Goal: Task Accomplishment & Management: Use online tool/utility

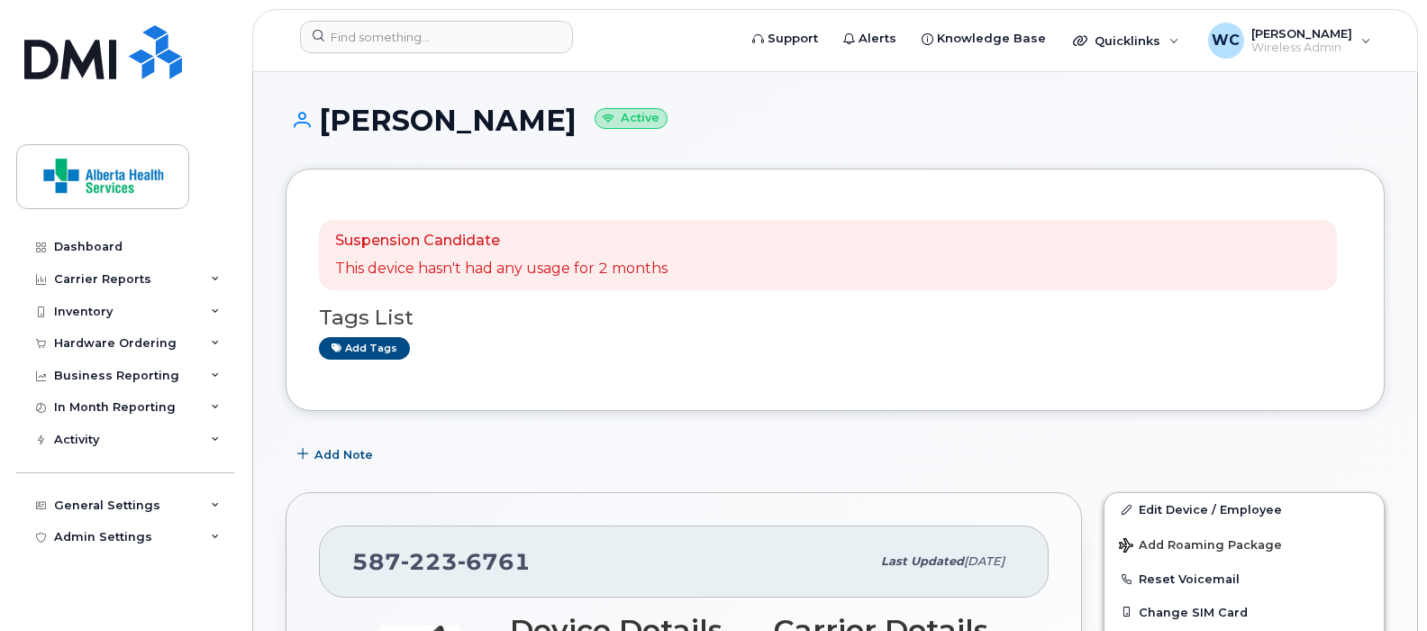
scroll to position [450, 0]
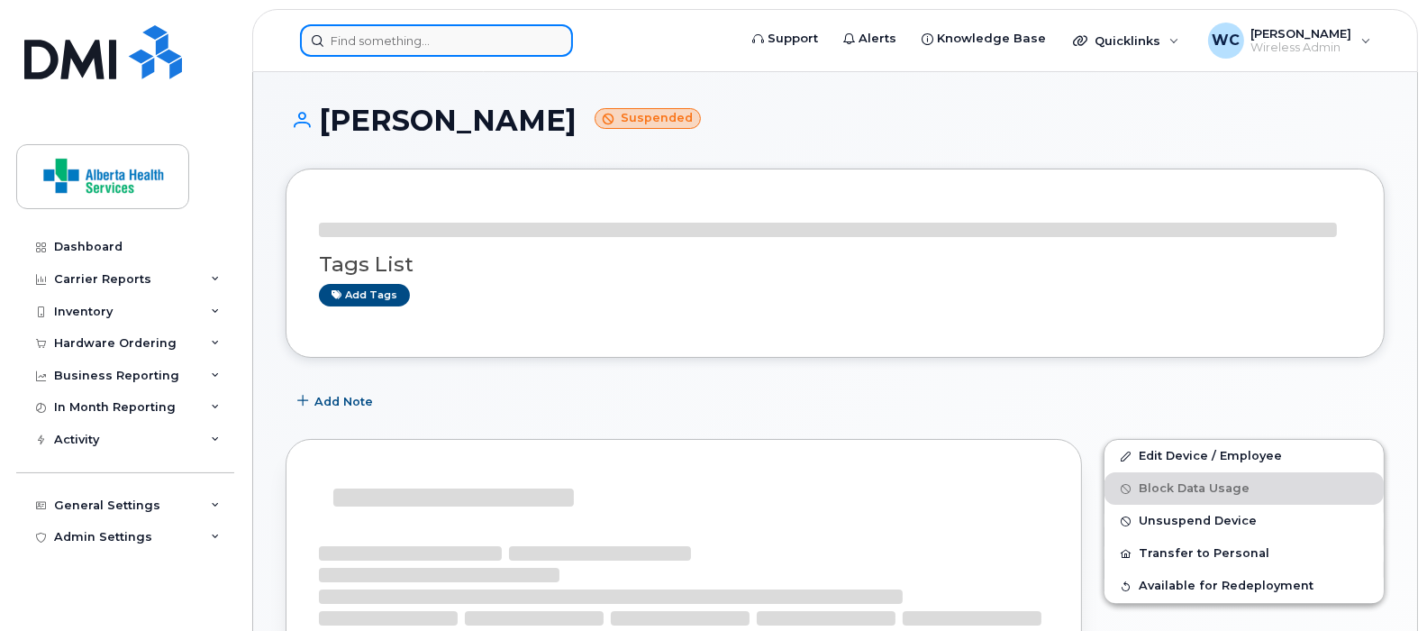
click at [441, 49] on input at bounding box center [436, 40] width 273 height 32
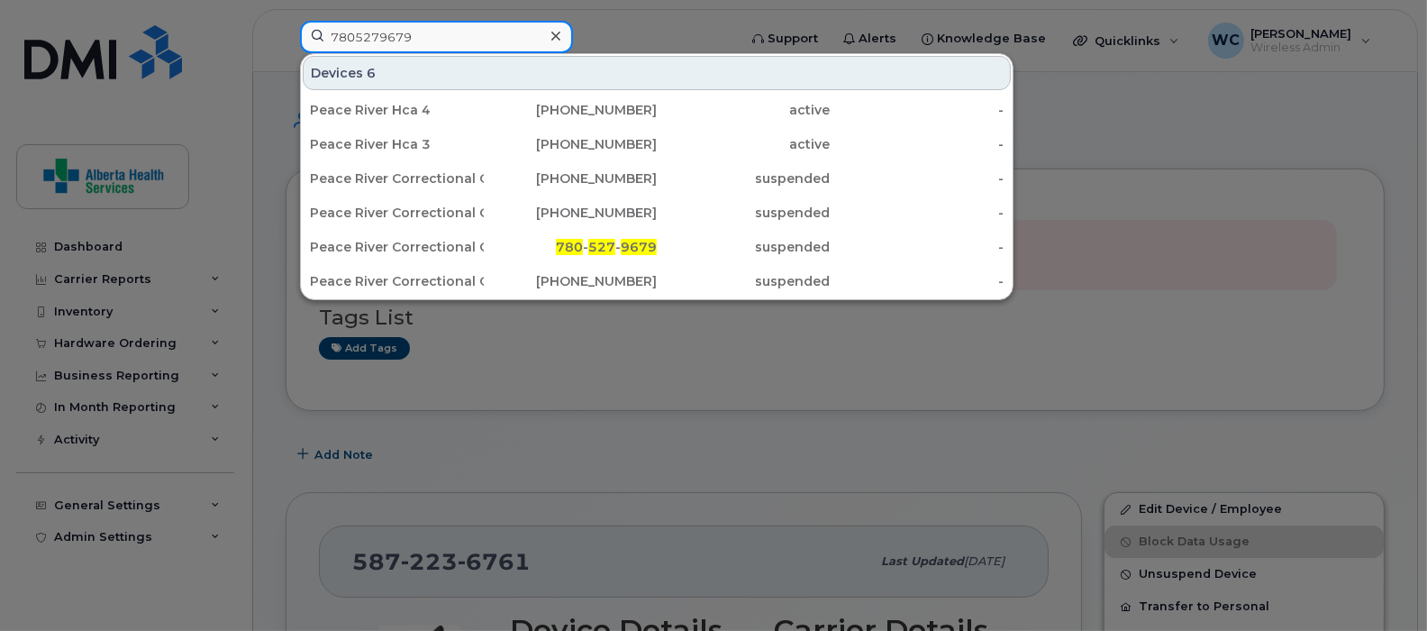
type input "7805279679"
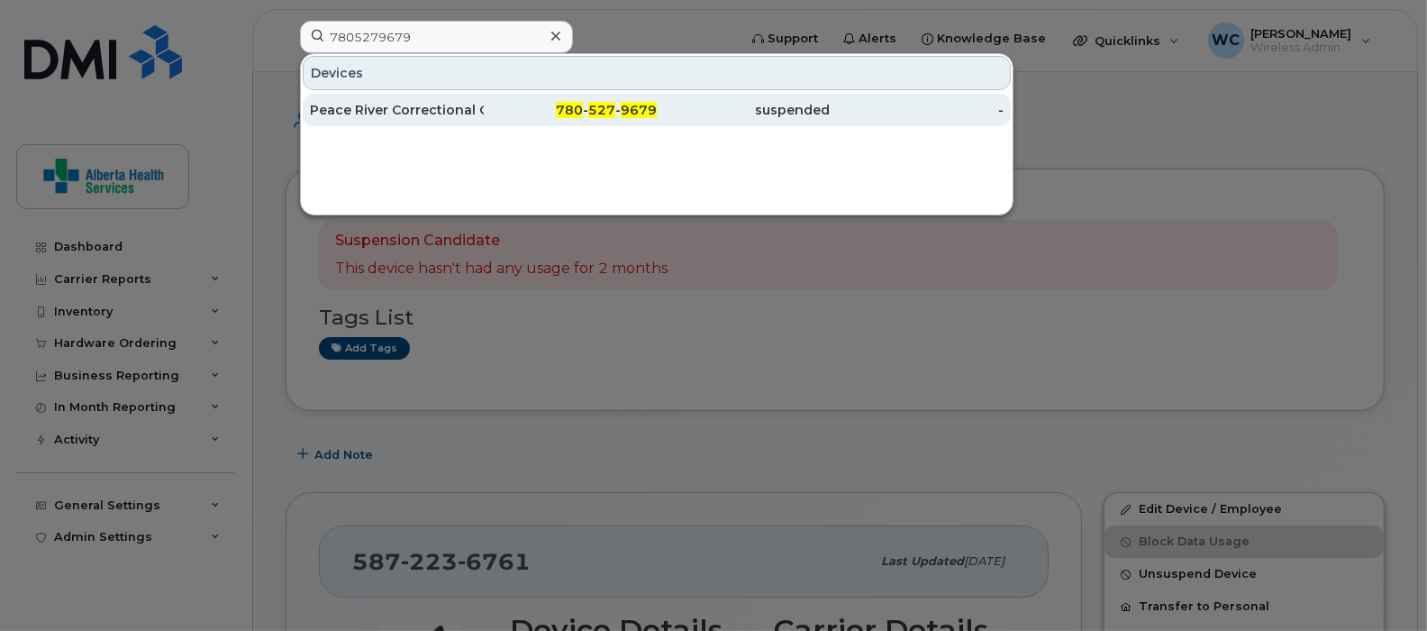
click at [486, 113] on div "780 - 527 - 9679" at bounding box center [571, 110] width 174 height 18
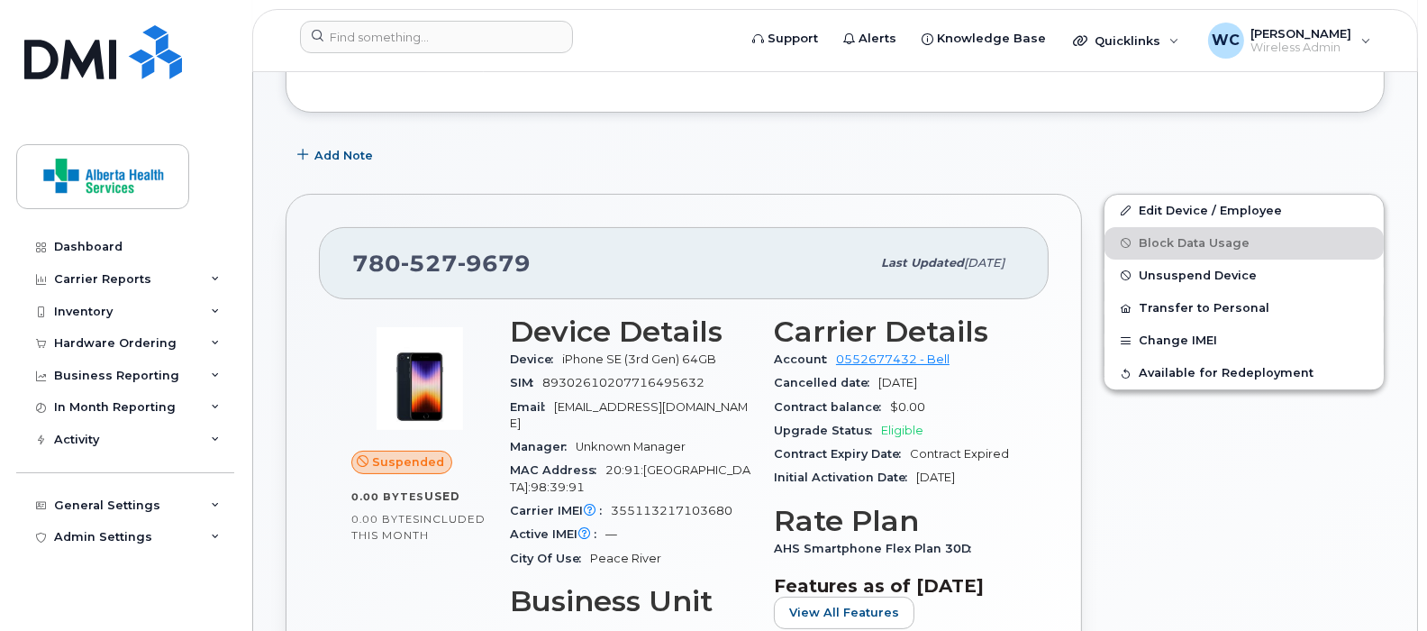
scroll to position [320, 0]
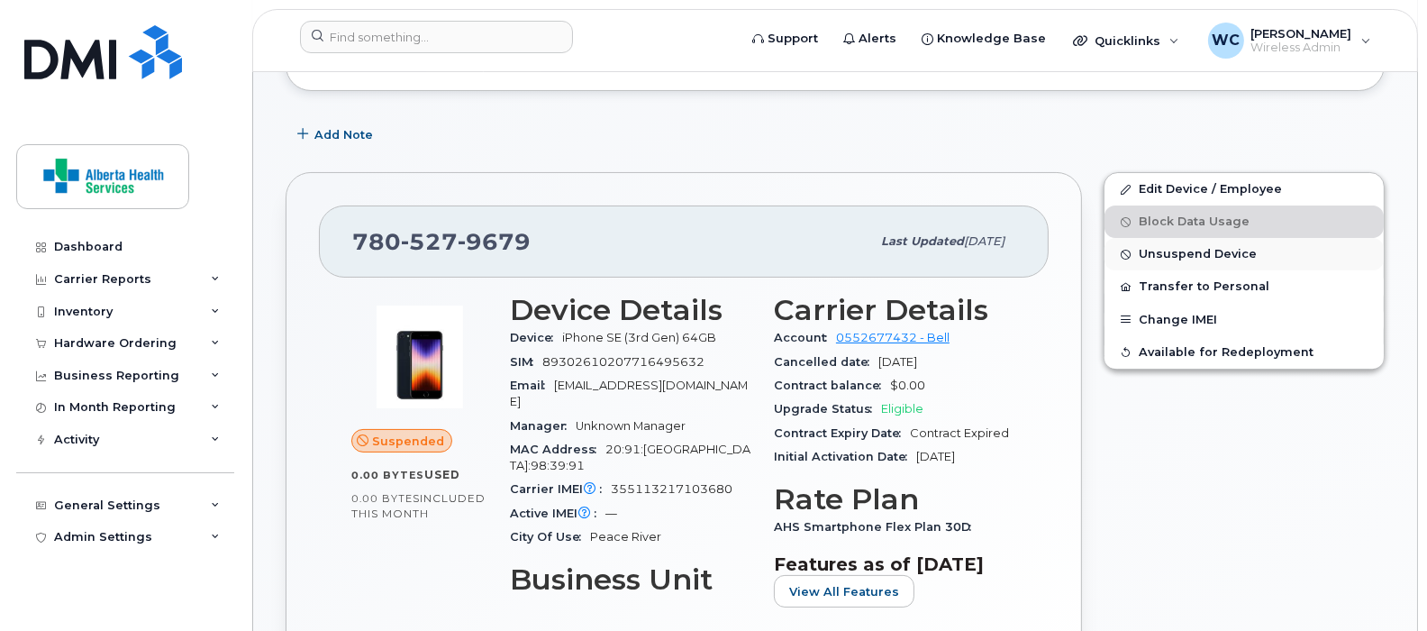
click at [1194, 253] on span "Unsuspend Device" at bounding box center [1198, 255] width 118 height 14
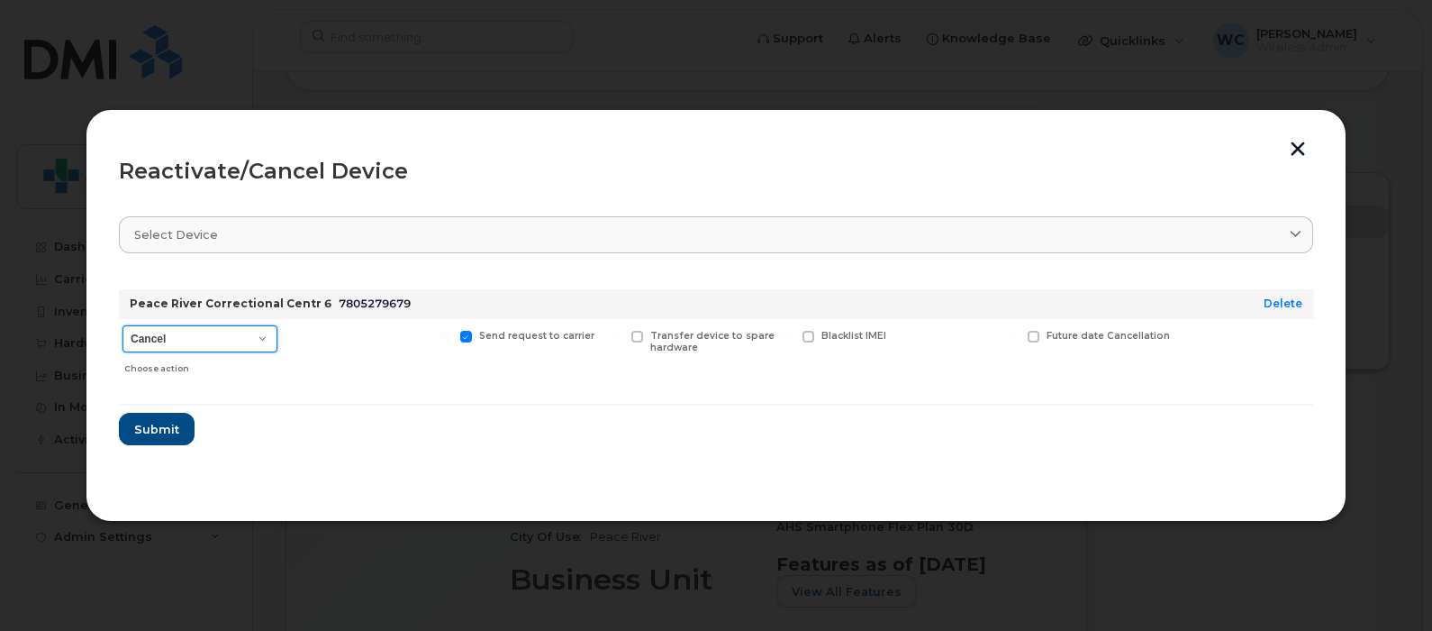
click at [236, 335] on select "Cancel Suspend - Extend Suspension Reactivate" at bounding box center [200, 338] width 155 height 27
select select "[object Object]"
click at [123, 325] on select "Cancel Suspend - Extend Suspension Reactivate" at bounding box center [200, 338] width 155 height 27
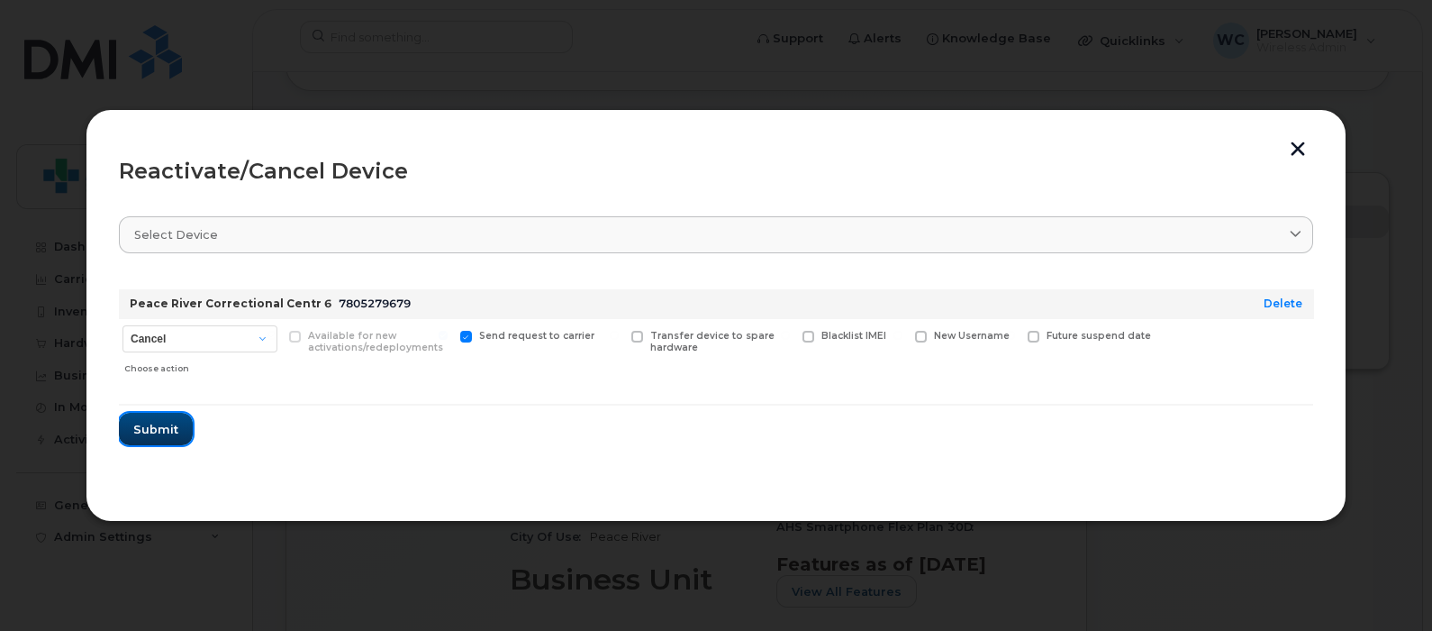
click at [152, 428] on span "Submit" at bounding box center [155, 429] width 45 height 17
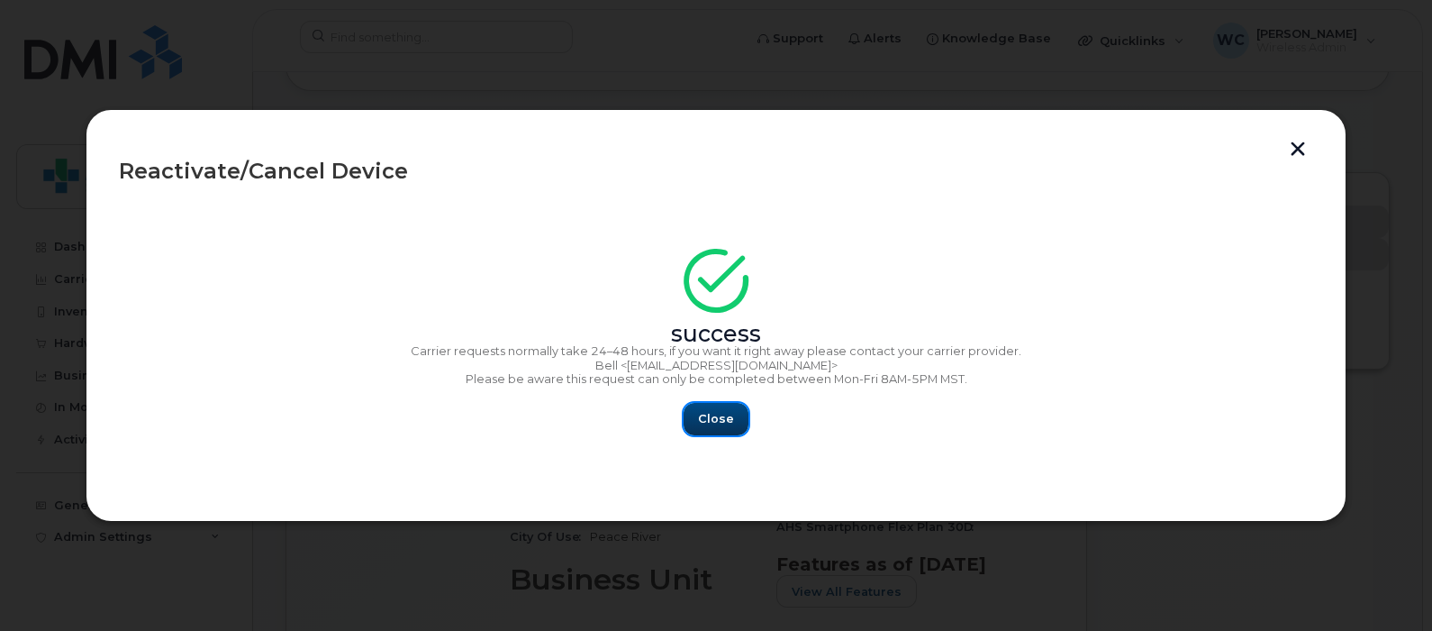
click at [712, 423] on span "Close" at bounding box center [716, 418] width 36 height 17
